Goal: Information Seeking & Learning: Compare options

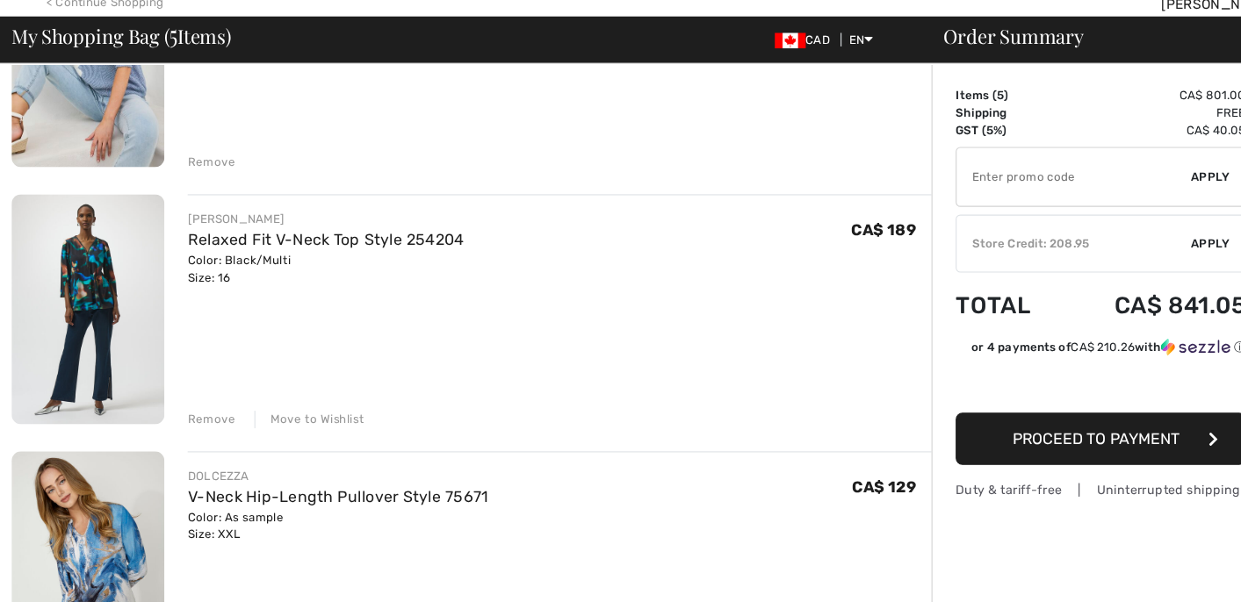
scroll to position [745, 0]
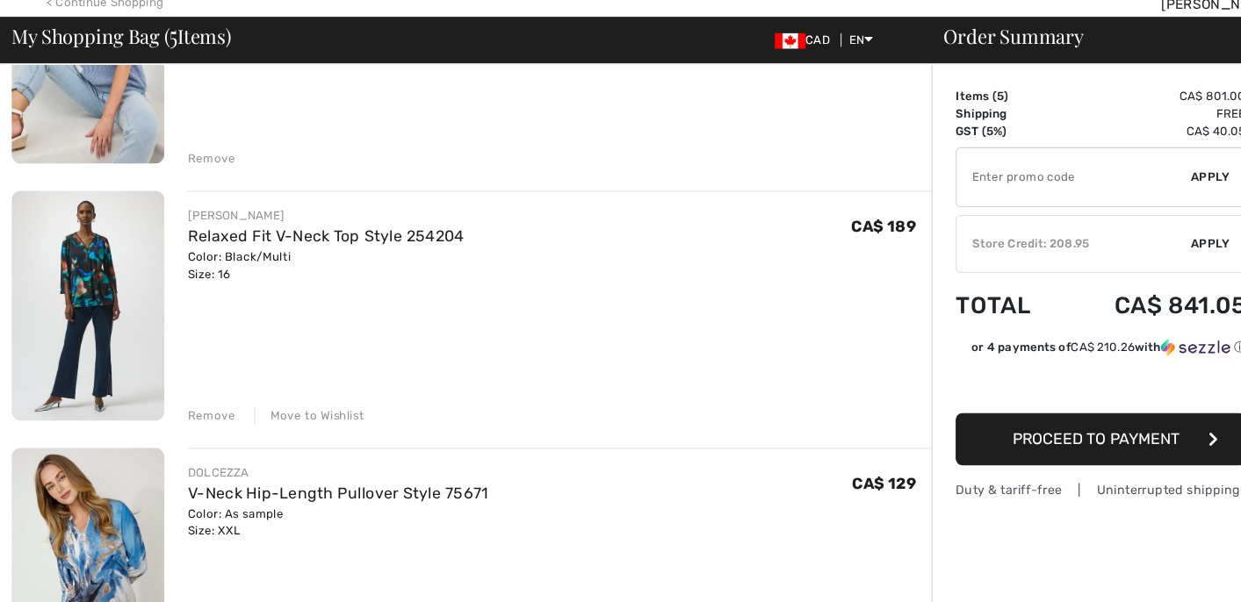
click at [270, 427] on div "Move to Wishlist" at bounding box center [281, 433] width 100 height 16
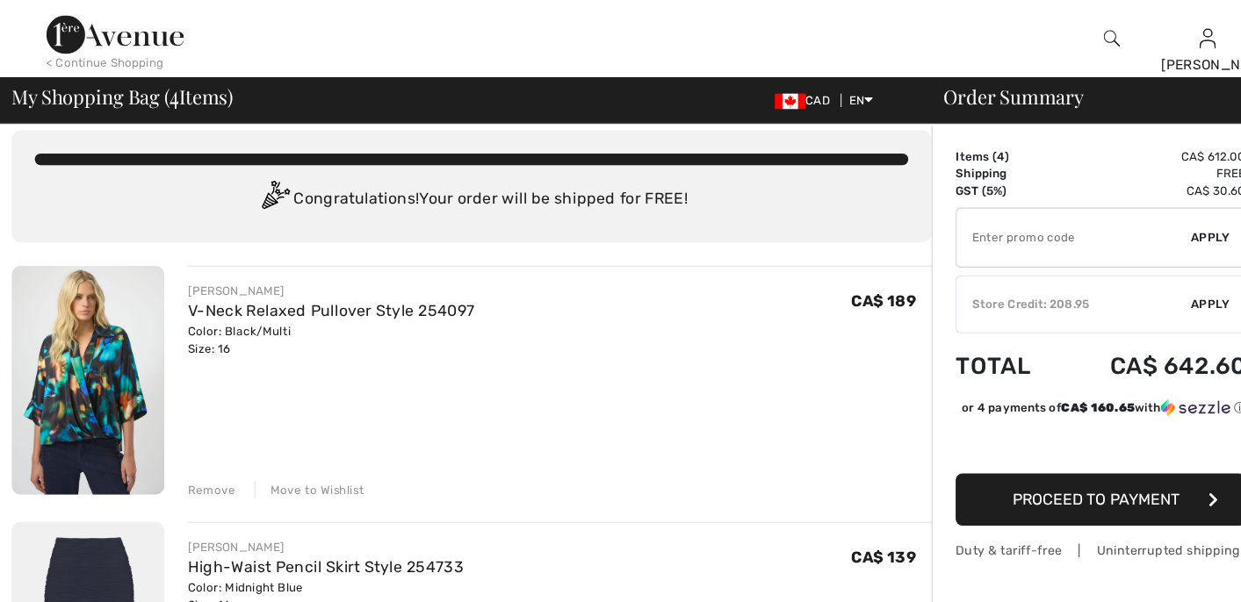
scroll to position [14, 0]
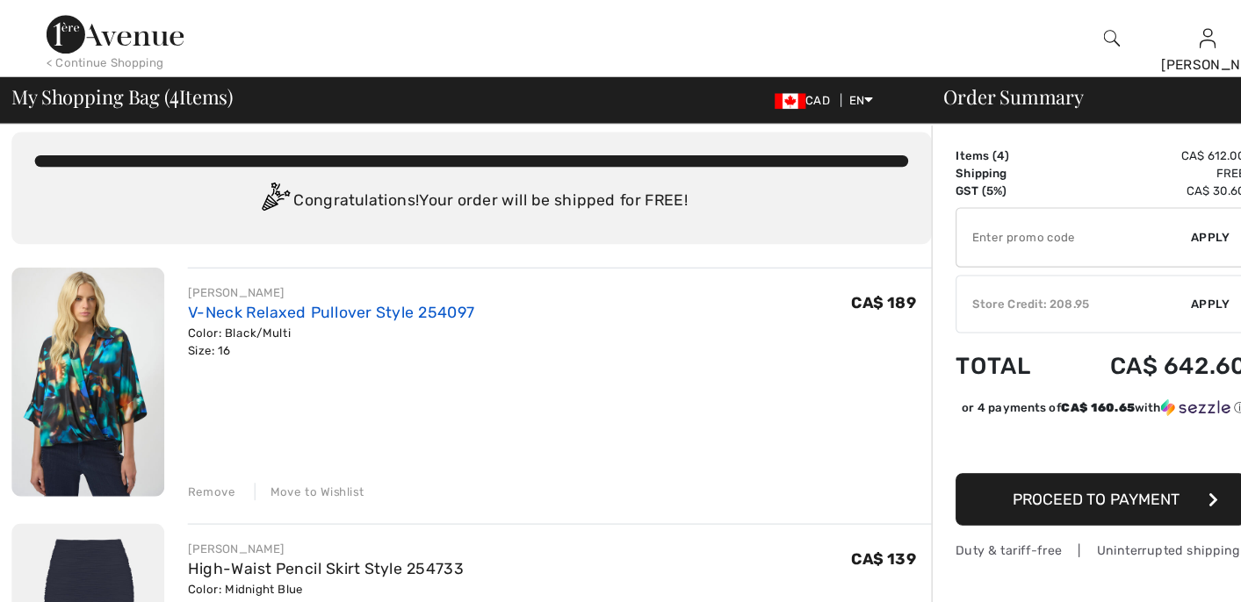
click at [216, 284] on link "V-Neck Relaxed Pullover Style 254097" at bounding box center [300, 284] width 260 height 17
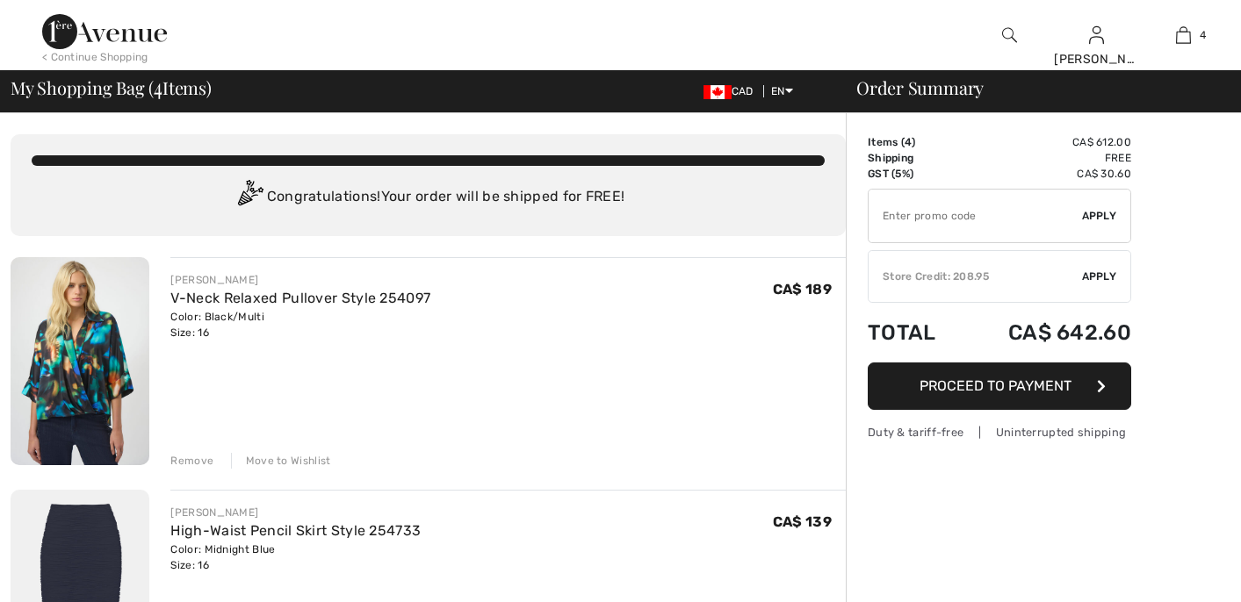
checkbox input "true"
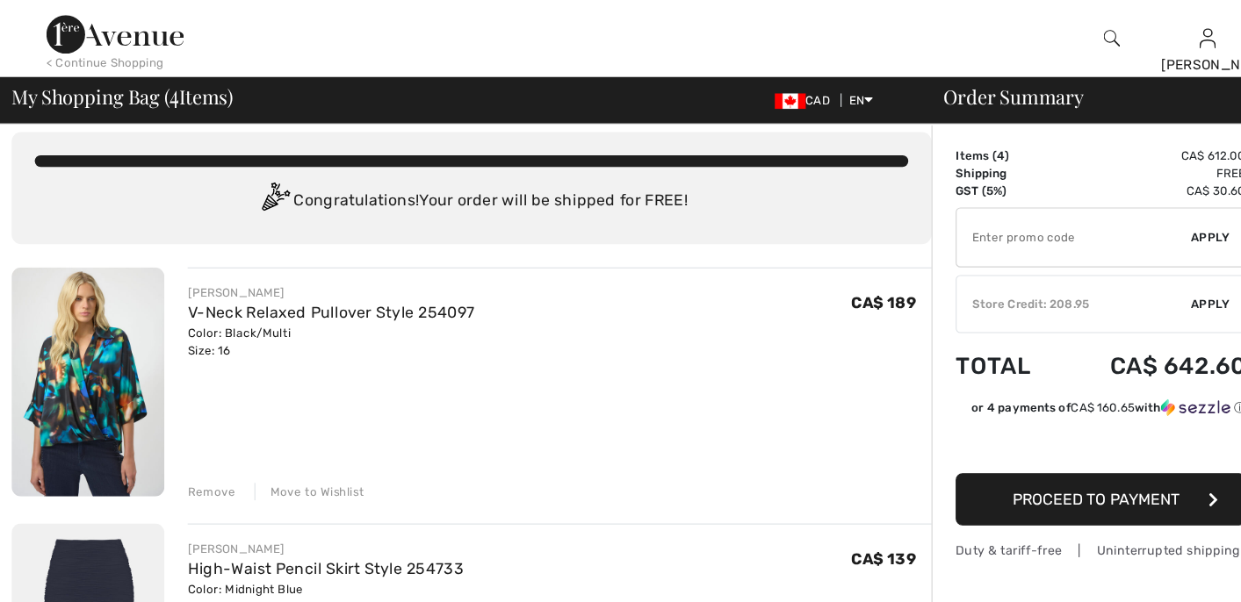
click at [297, 443] on div "Move to Wishlist" at bounding box center [281, 447] width 100 height 16
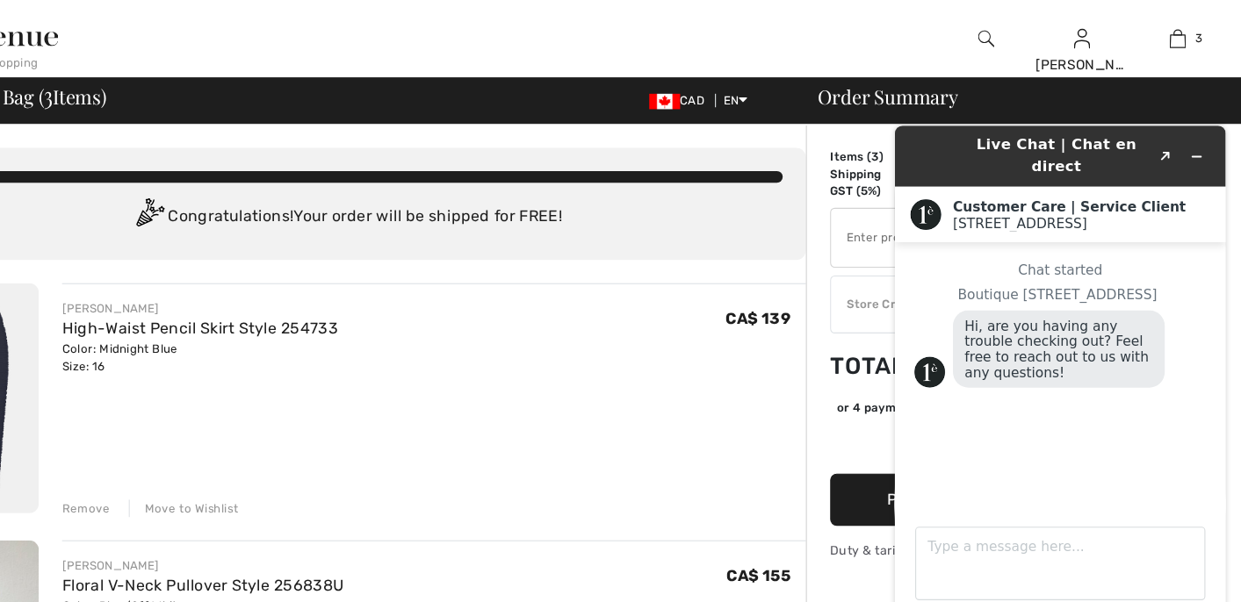
click at [539, 335] on div "JOSEPH RIBKOFF High-Waist Pencil Skirt Style 254733 Color: Midnight Blue Size: …" at bounding box center [507, 306] width 675 height 68
click at [591, 39] on div at bounding box center [519, 35] width 621 height 70
click at [1164, 146] on icon "Minimize widget" at bounding box center [1167, 152] width 12 height 12
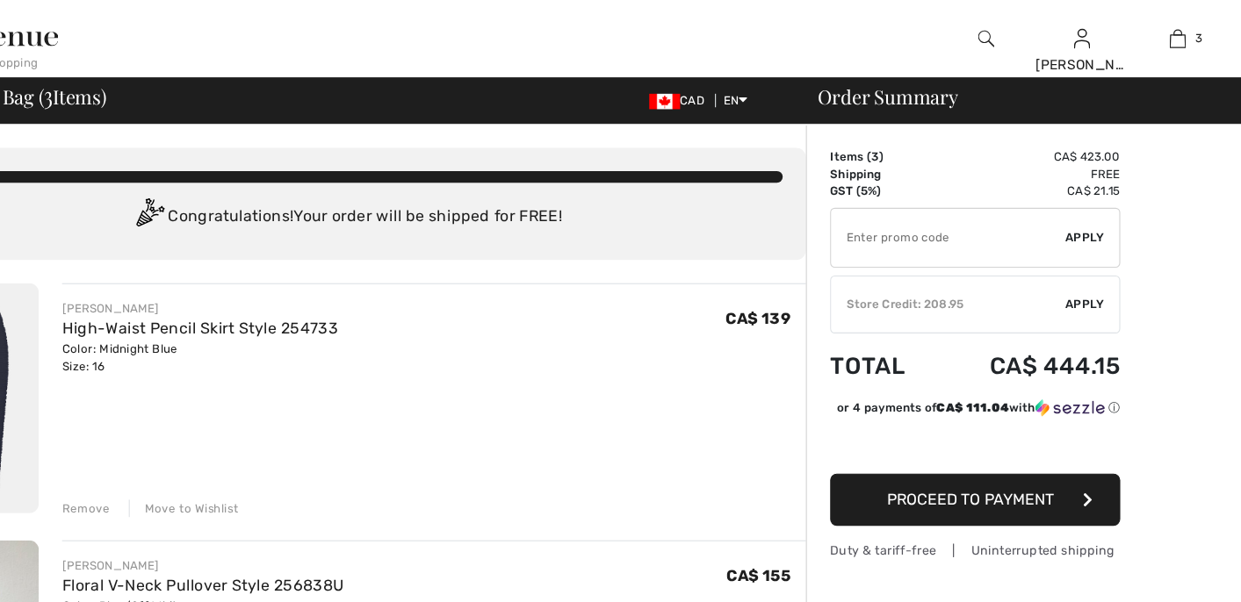
click at [123, 54] on div "< Continue Shopping" at bounding box center [95, 57] width 106 height 16
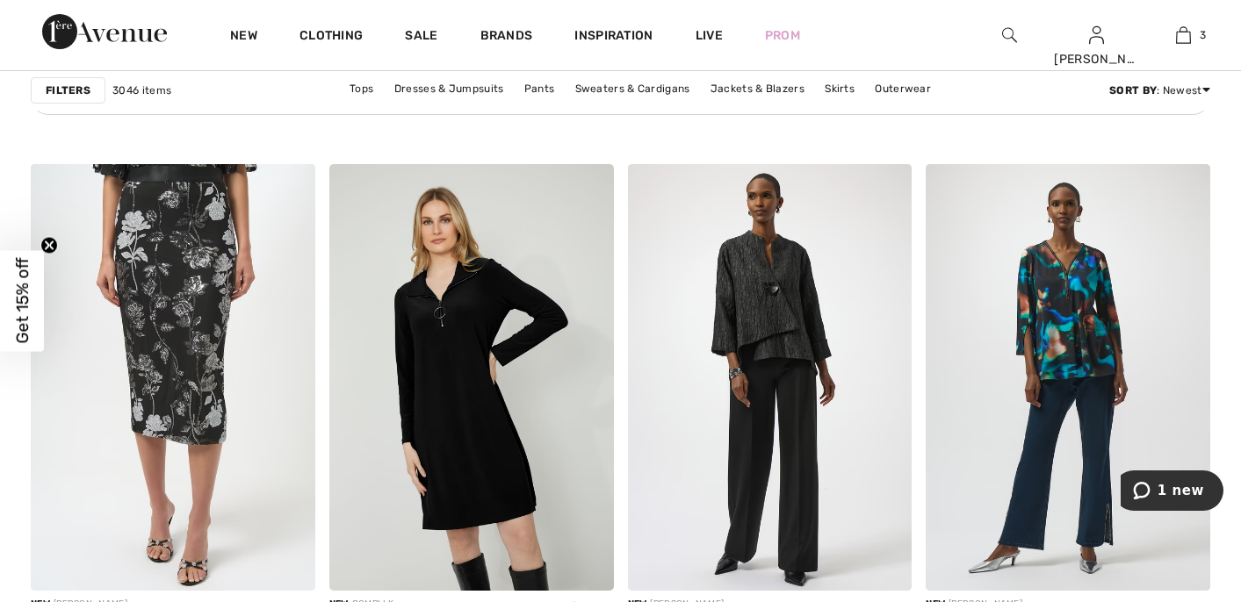
scroll to position [2317, 0]
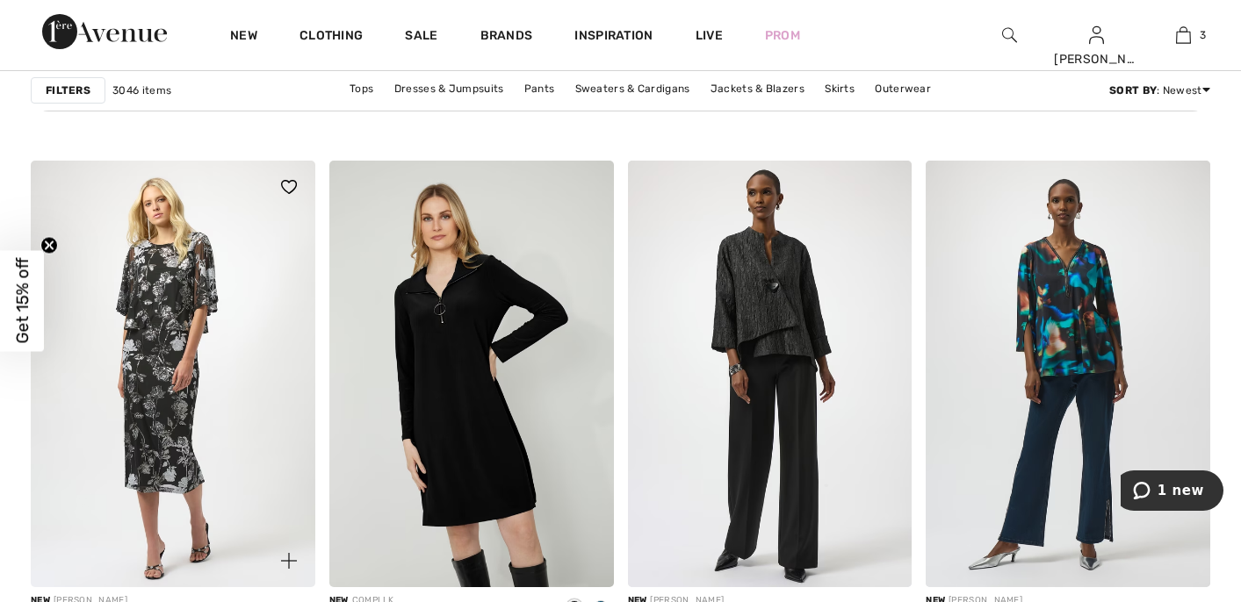
click at [150, 349] on img at bounding box center [173, 374] width 284 height 427
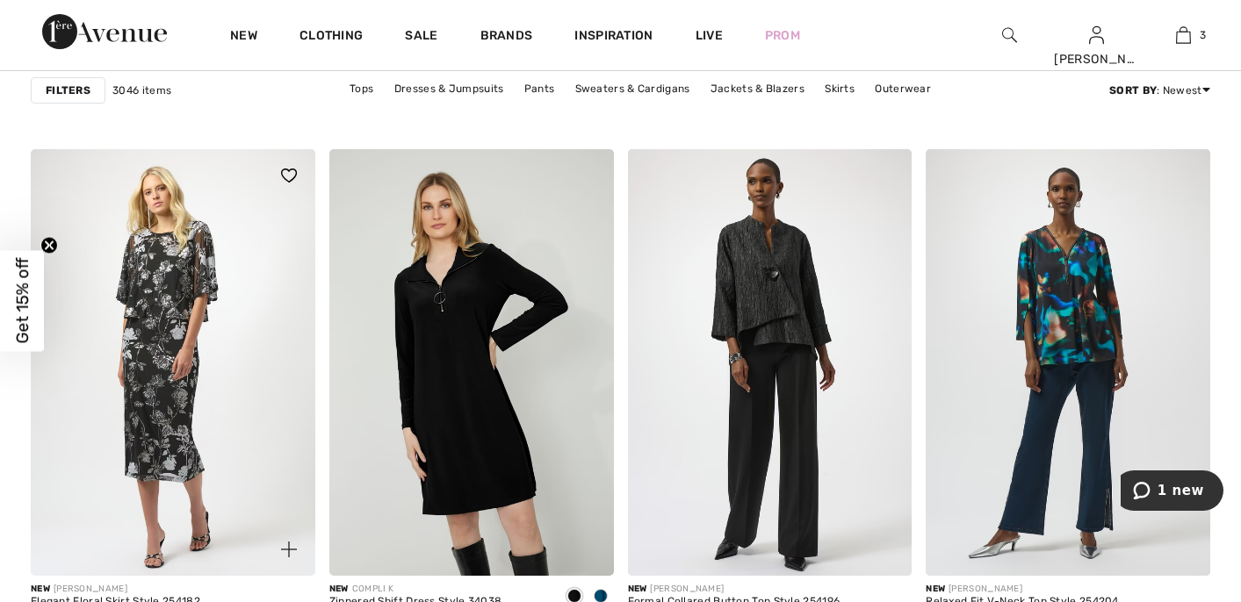
scroll to position [2329, 0]
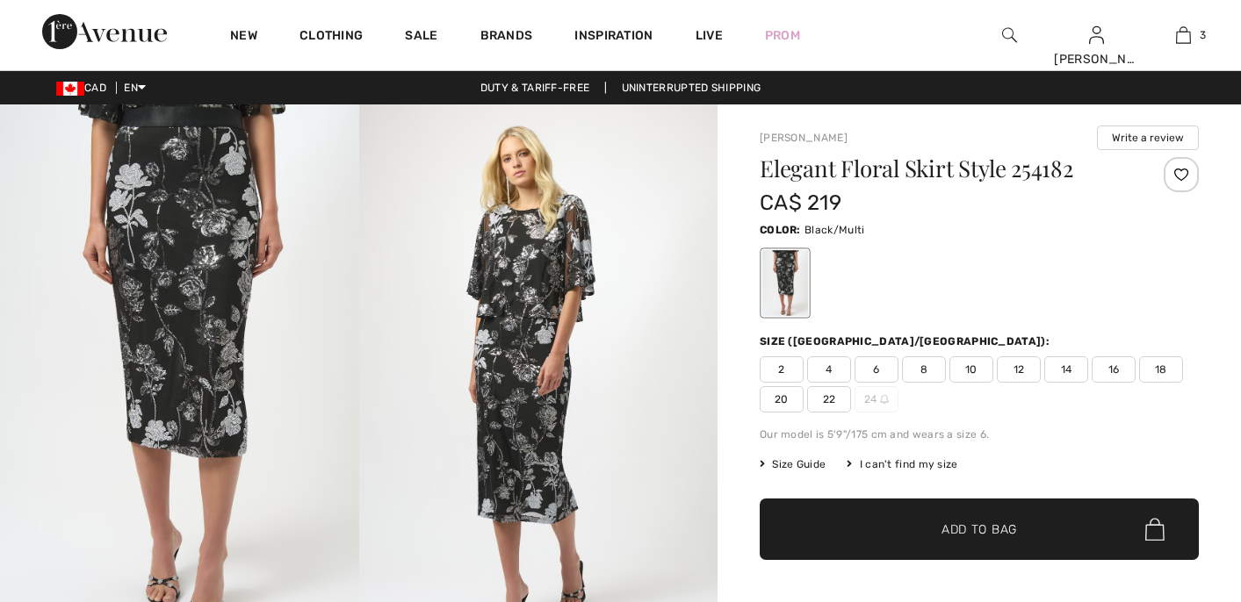
checkbox input "true"
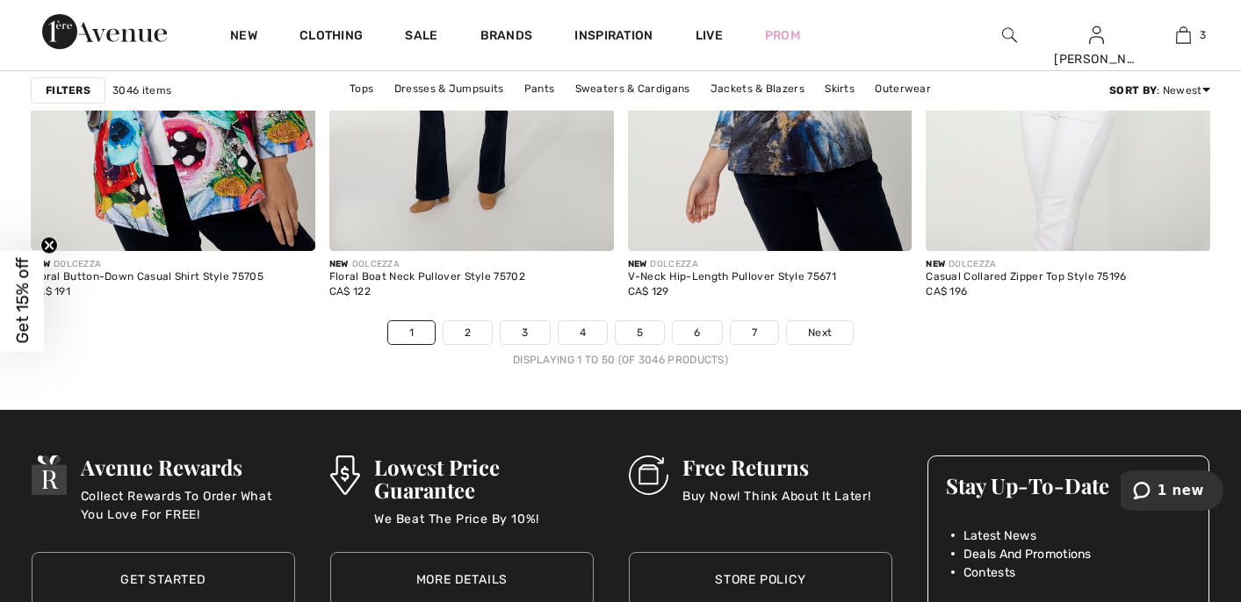
scroll to position [7638, 0]
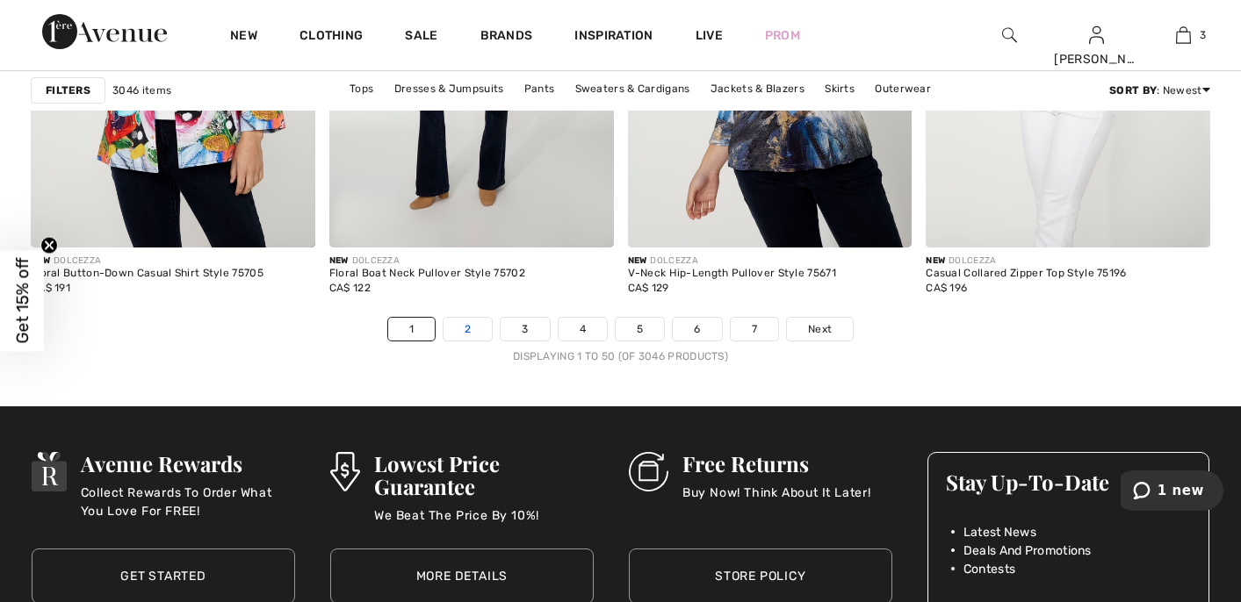
click at [460, 331] on link "2" at bounding box center [467, 329] width 48 height 23
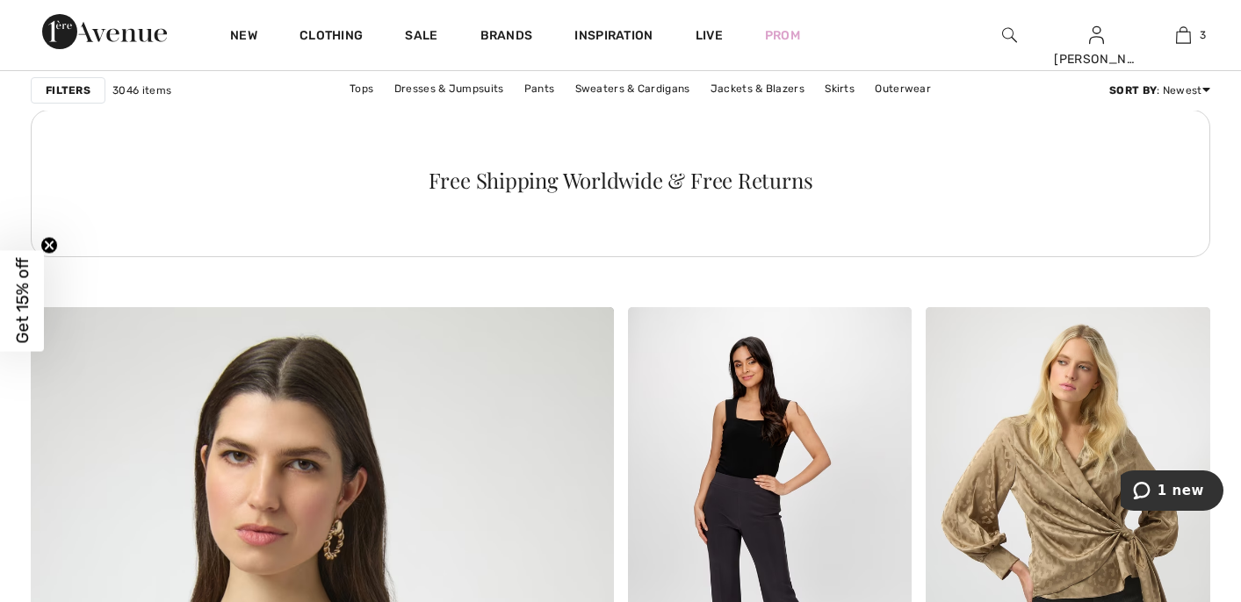
scroll to position [3412, 0]
